Goal: Browse casually

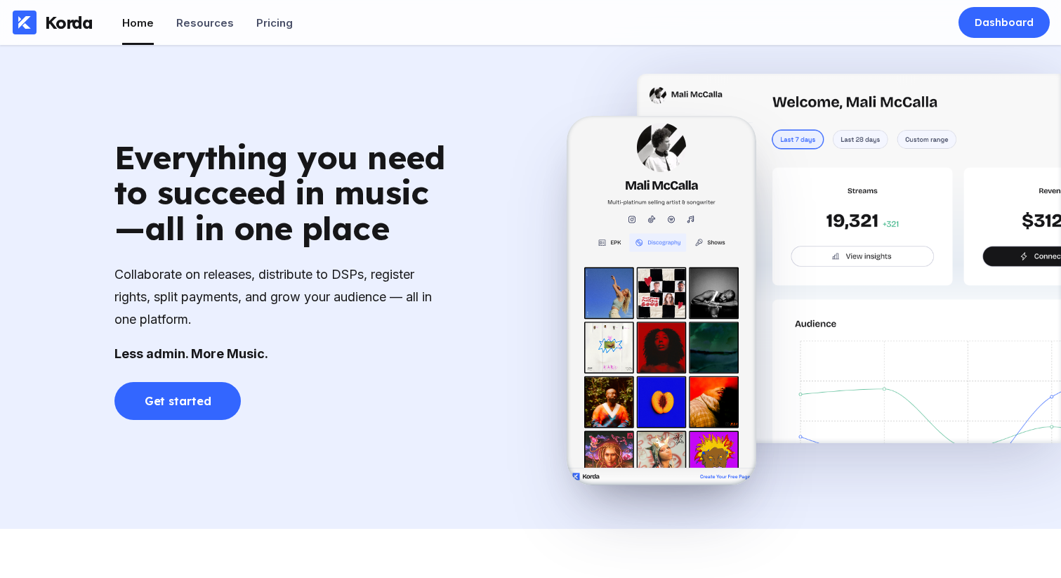
scroll to position [914, 0]
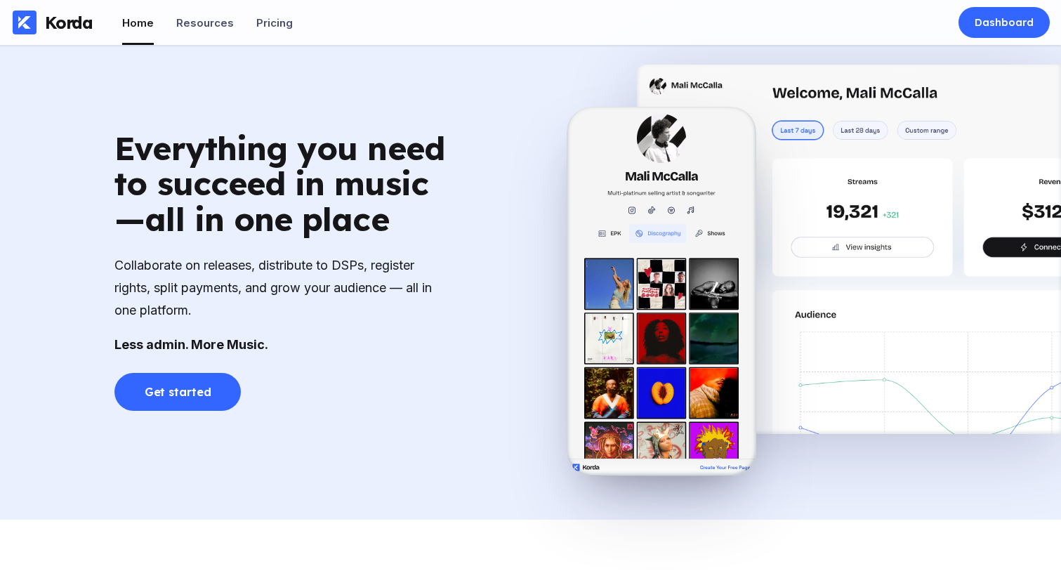
click at [122, 237] on div "Everything you need to succeed in music—all in one place" at bounding box center [282, 184] width 337 height 107
drag, startPoint x: 112, startPoint y: 218, endPoint x: 138, endPoint y: 222, distance: 25.6
click at [138, 222] on div "Everything you need to succeed in music—all in one place Collaborate on release…" at bounding box center [283, 271] width 567 height 280
click at [149, 225] on div "Everything you need to succeed in music—all in one place" at bounding box center [282, 184] width 337 height 107
drag, startPoint x: 144, startPoint y: 223, endPoint x: 109, endPoint y: 223, distance: 35.1
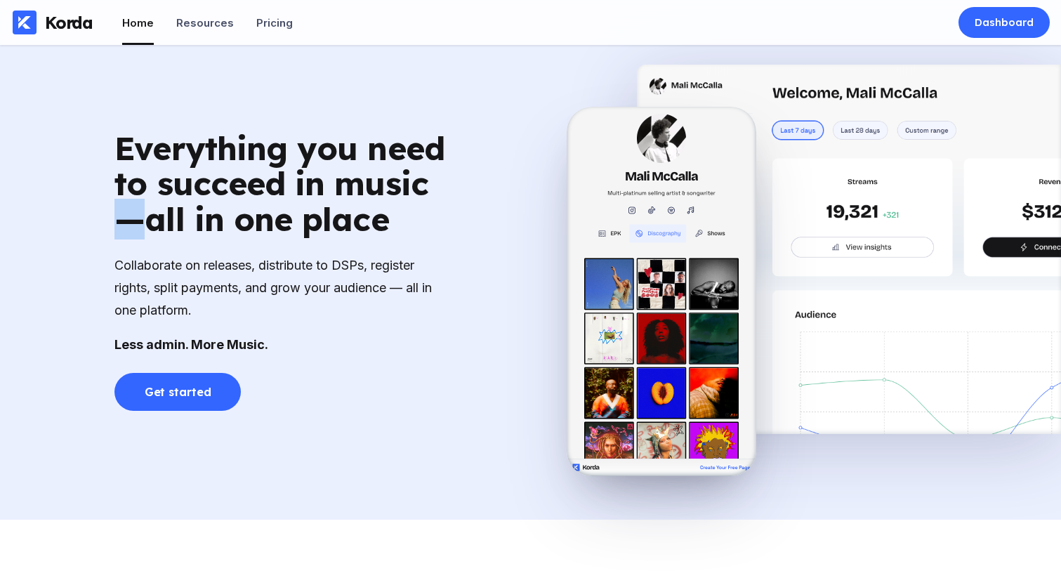
click at [109, 223] on div "Everything you need to succeed in music—all in one place Collaborate on release…" at bounding box center [283, 271] width 567 height 280
click at [117, 224] on div "Everything you need to succeed in music—all in one place" at bounding box center [282, 184] width 337 height 107
drag, startPoint x: 113, startPoint y: 223, endPoint x: 140, endPoint y: 225, distance: 26.7
click at [140, 225] on div "Everything you need to succeed in music—all in one place Collaborate on release…" at bounding box center [283, 271] width 567 height 280
click at [140, 225] on div "Everything you need to succeed in music—all in one place" at bounding box center [282, 184] width 337 height 107
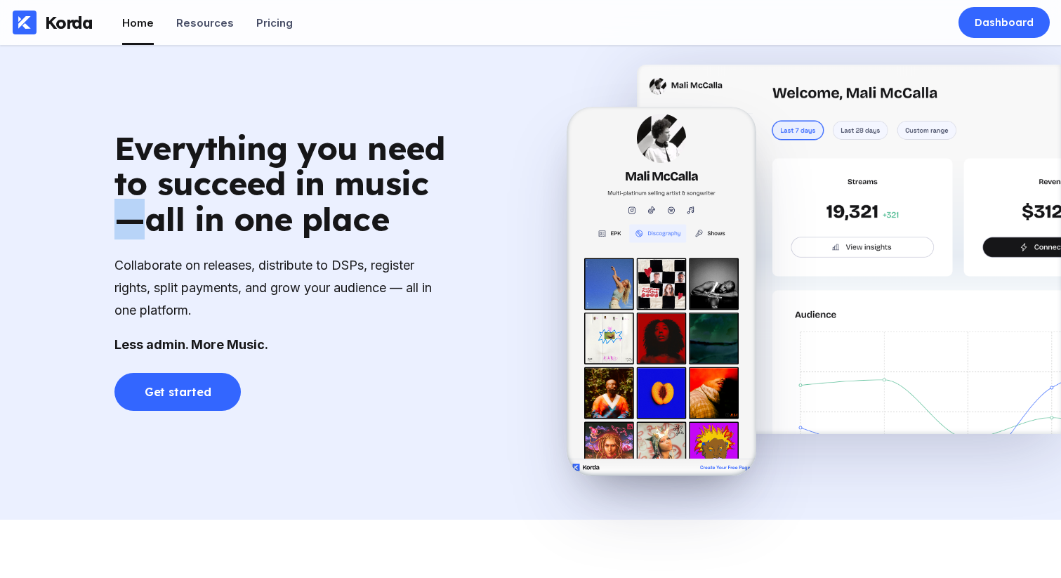
click at [112, 228] on div "Everything you need to succeed in music—all in one place Collaborate on release…" at bounding box center [283, 271] width 567 height 280
click at [140, 228] on div "Everything you need to succeed in music—all in one place" at bounding box center [282, 184] width 337 height 107
click at [256, 223] on div "Everything you need to succeed in music—all in one place" at bounding box center [282, 184] width 337 height 107
click at [377, 182] on div "Everything you need to succeed in music—all in one place" at bounding box center [282, 184] width 337 height 107
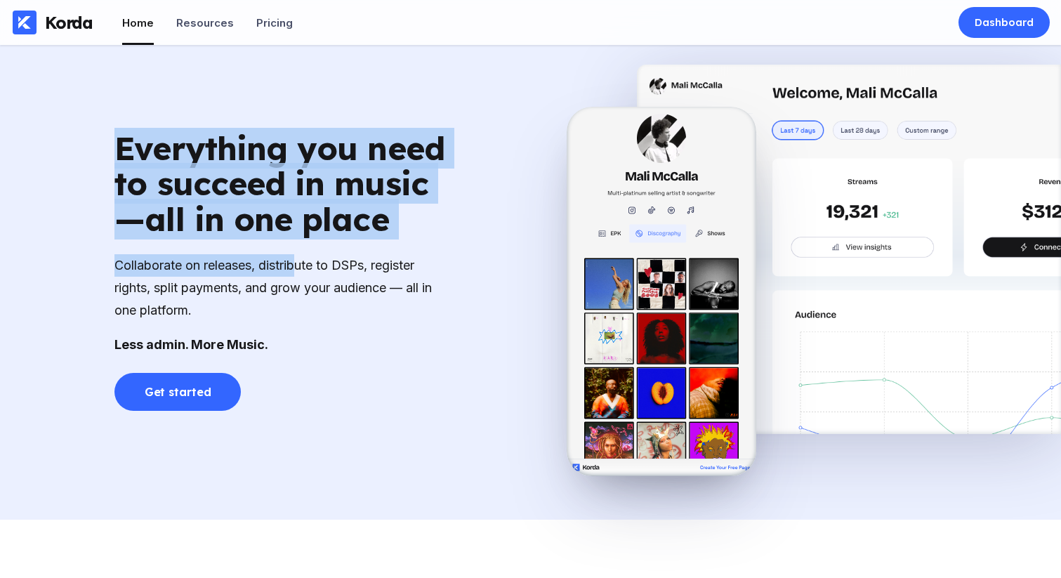
drag, startPoint x: 86, startPoint y: 141, endPoint x: 362, endPoint y: 293, distance: 315.6
click at [334, 282] on div "Everything you need to succeed in music—all in one place Collaborate on release…" at bounding box center [283, 271] width 567 height 280
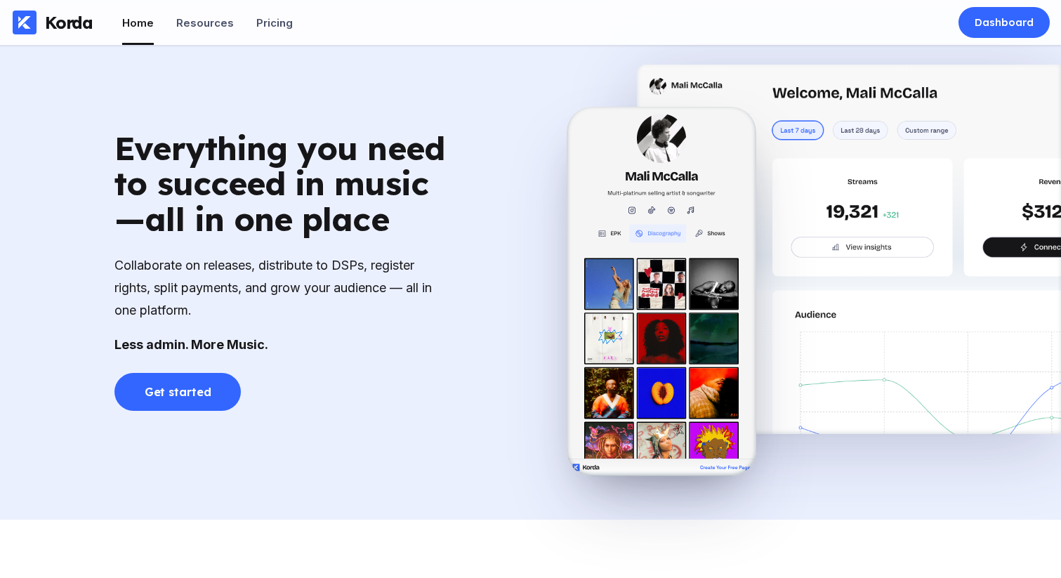
drag, startPoint x: 388, startPoint y: 325, endPoint x: 349, endPoint y: 332, distance: 40.0
click at [388, 325] on div "Everything you need to succeed in music—all in one place Collaborate on release…" at bounding box center [282, 271] width 337 height 280
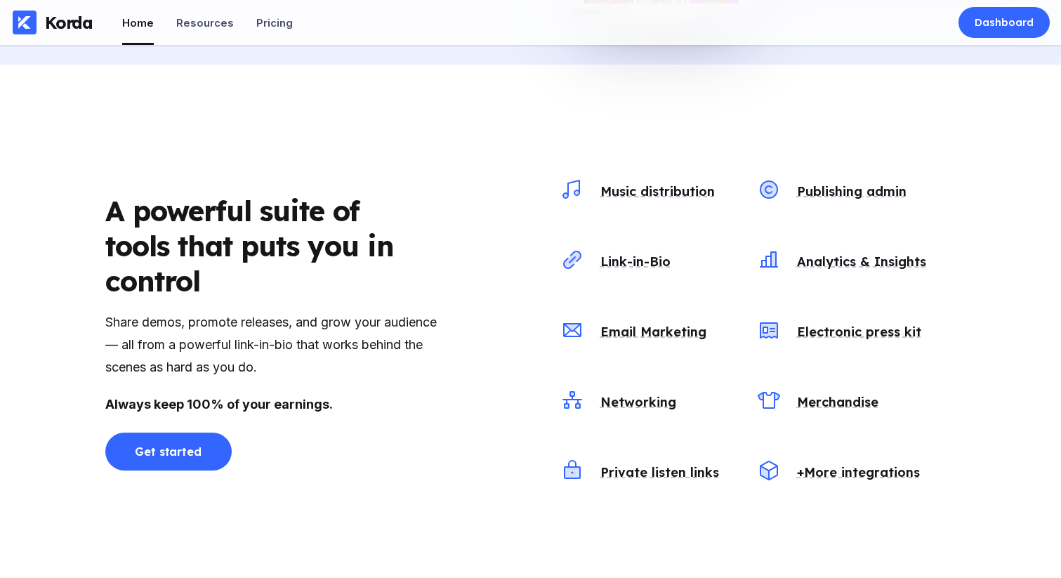
scroll to position [1396, 0]
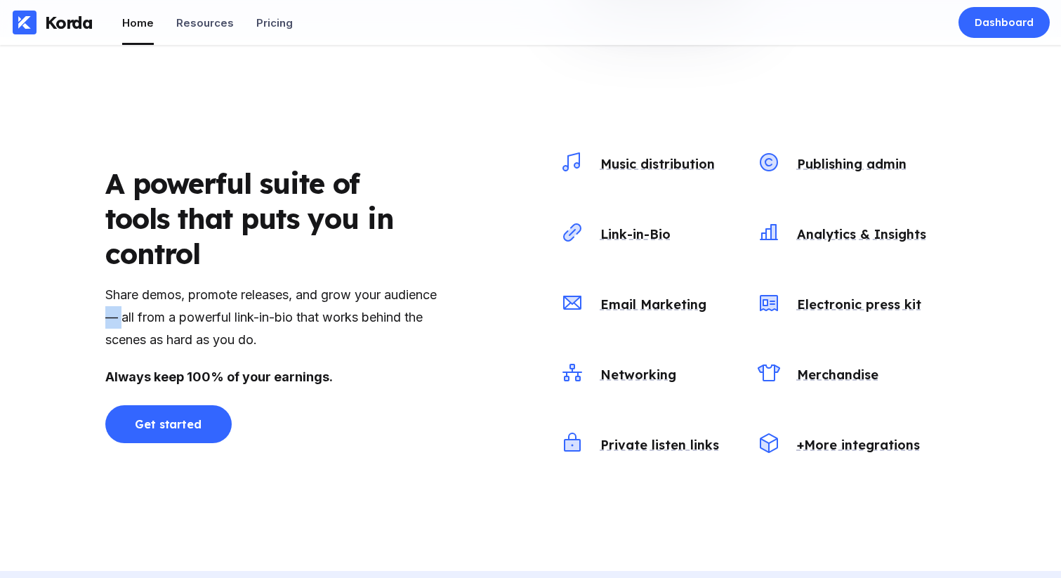
drag, startPoint x: 161, startPoint y: 317, endPoint x: 187, endPoint y: 318, distance: 26.0
click at [184, 318] on div "Share demos, promote releases, and grow your audience — all from a powerful lin…" at bounding box center [273, 318] width 337 height 68
drag, startPoint x: 204, startPoint y: 317, endPoint x: 233, endPoint y: 320, distance: 28.2
click at [211, 318] on div "Share demos, promote releases, and grow your audience — all from a powerful lin…" at bounding box center [273, 318] width 337 height 68
drag, startPoint x: 233, startPoint y: 320, endPoint x: 454, endPoint y: 175, distance: 264.4
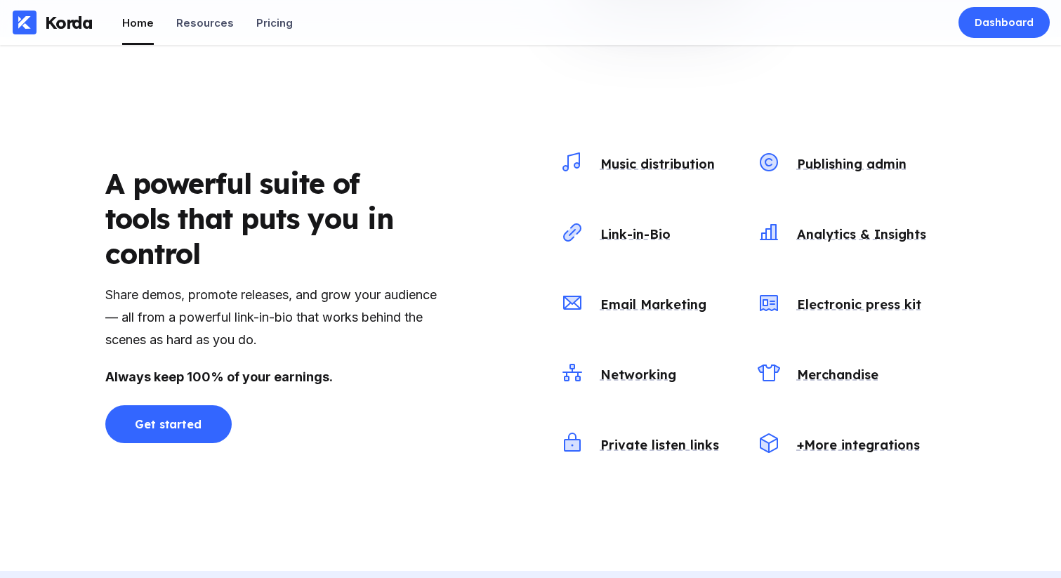
click at [233, 313] on div "Share demos, promote releases, and grow your audience — all from a powerful lin…" at bounding box center [273, 318] width 337 height 68
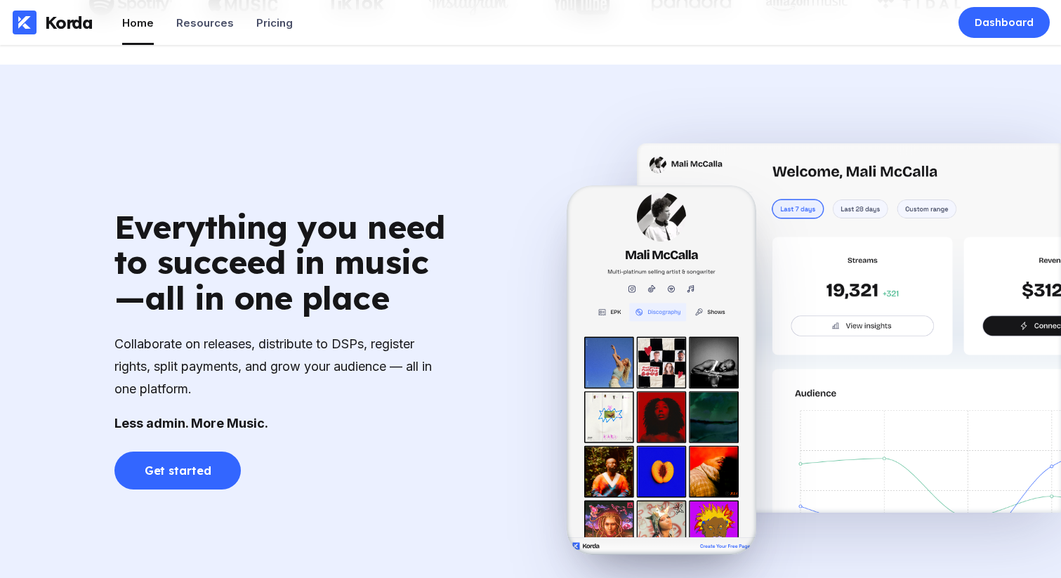
scroll to position [852, 0]
